Goal: Browse casually: Explore the website without a specific task or goal

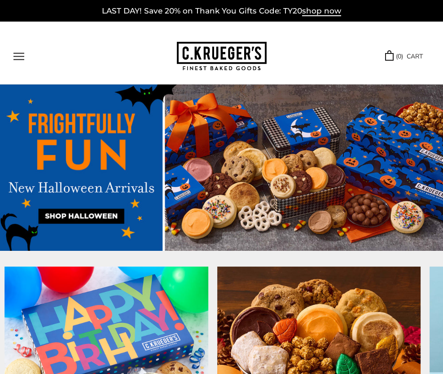
click at [15, 53] on button "Open navigation" at bounding box center [18, 57] width 11 height 8
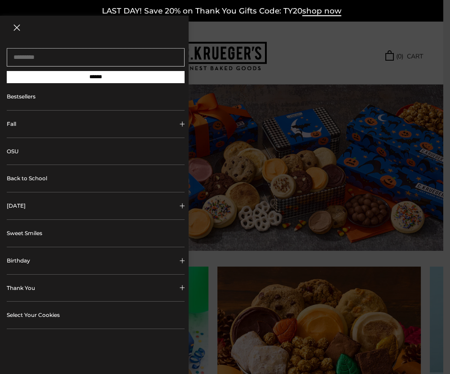
click at [22, 130] on button "Fall" at bounding box center [96, 123] width 178 height 27
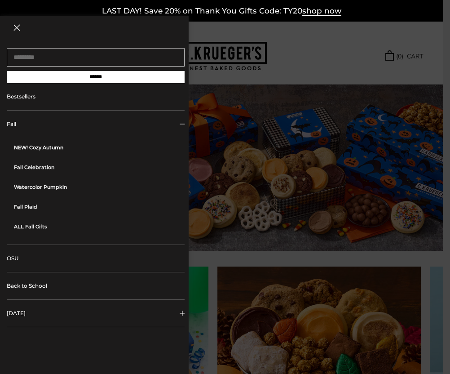
click at [28, 150] on link "NEW! Cozy Autumn" at bounding box center [99, 147] width 171 height 20
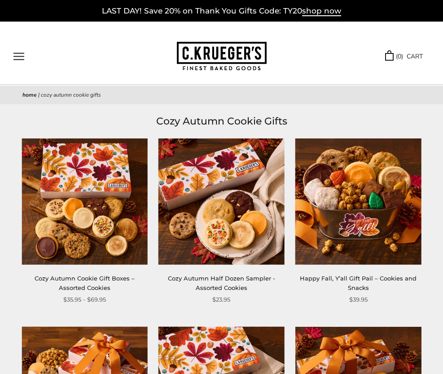
click at [85, 205] on img at bounding box center [85, 201] width 126 height 126
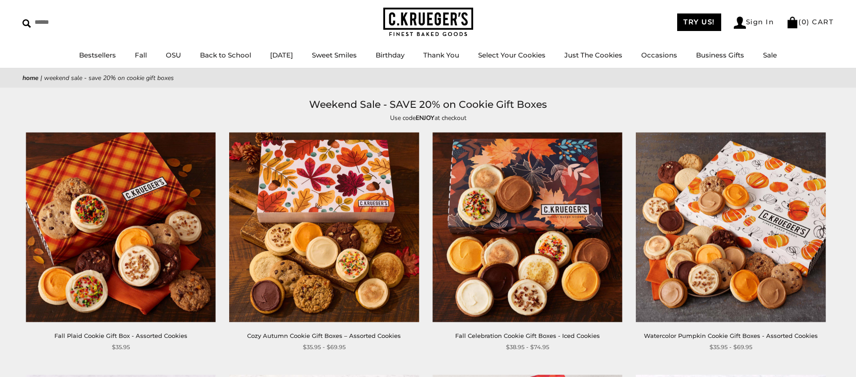
scroll to position [41, 0]
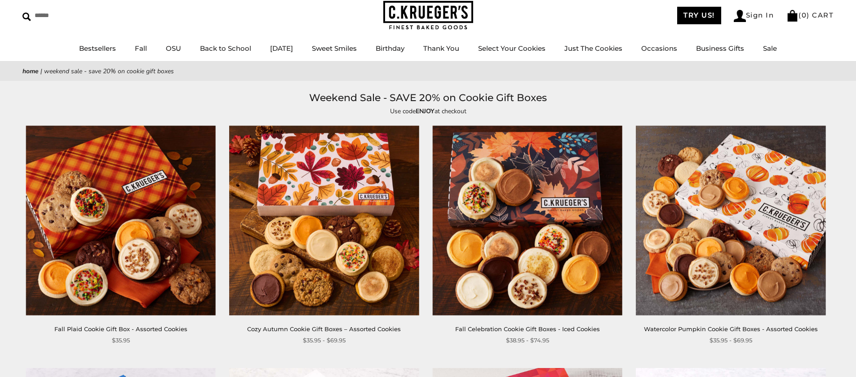
click at [350, 218] on img at bounding box center [324, 221] width 190 height 190
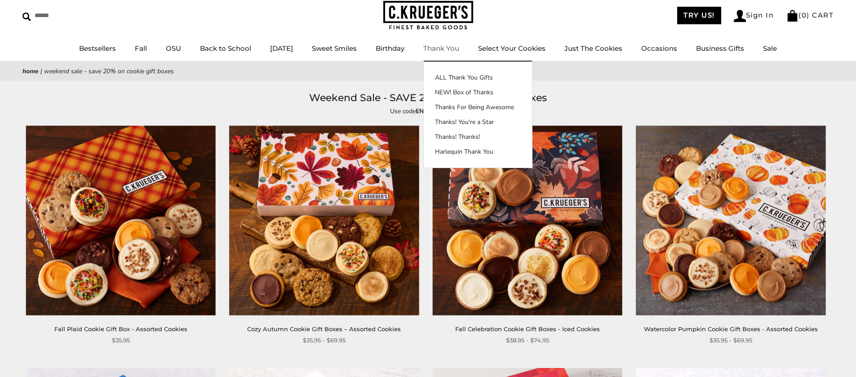
click at [474, 52] on ul "Bestsellers Fall NEW! Cozy Autumn Fall Celebration Watercolor Pumpkin Fall Plai…" at bounding box center [428, 53] width 856 height 20
click at [459, 50] on link "Thank You" at bounding box center [441, 48] width 36 height 9
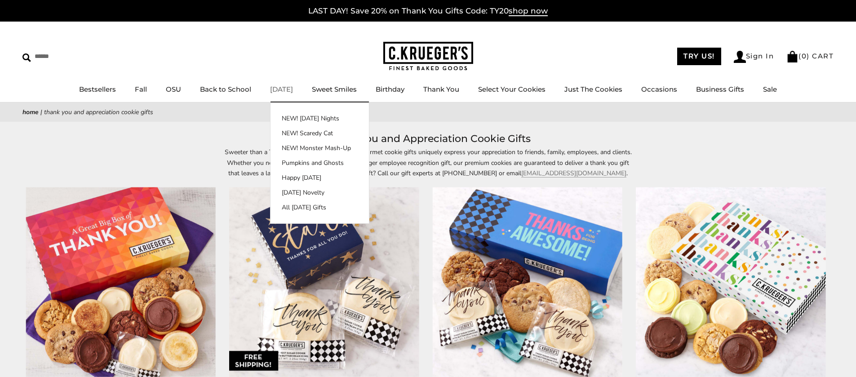
click at [278, 87] on link "[DATE]" at bounding box center [281, 89] width 23 height 9
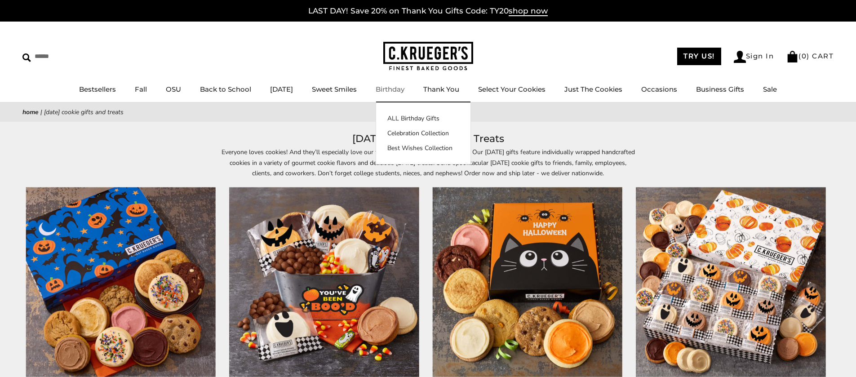
click at [397, 86] on link "Birthday" at bounding box center [390, 89] width 29 height 9
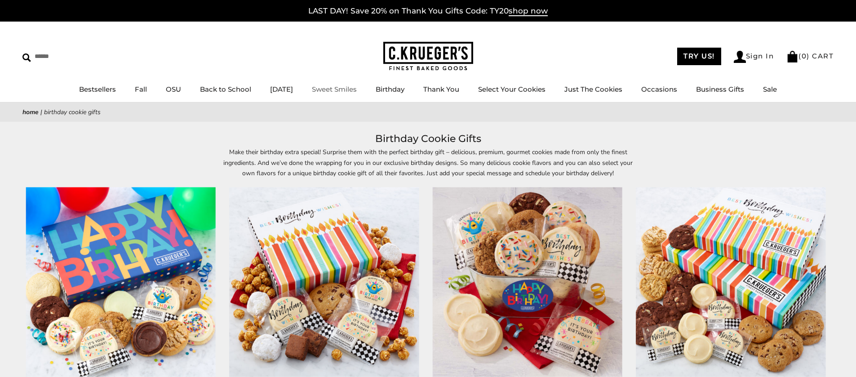
click at [357, 90] on link "Sweet Smiles" at bounding box center [334, 89] width 45 height 9
